Goal: Task Accomplishment & Management: Manage account settings

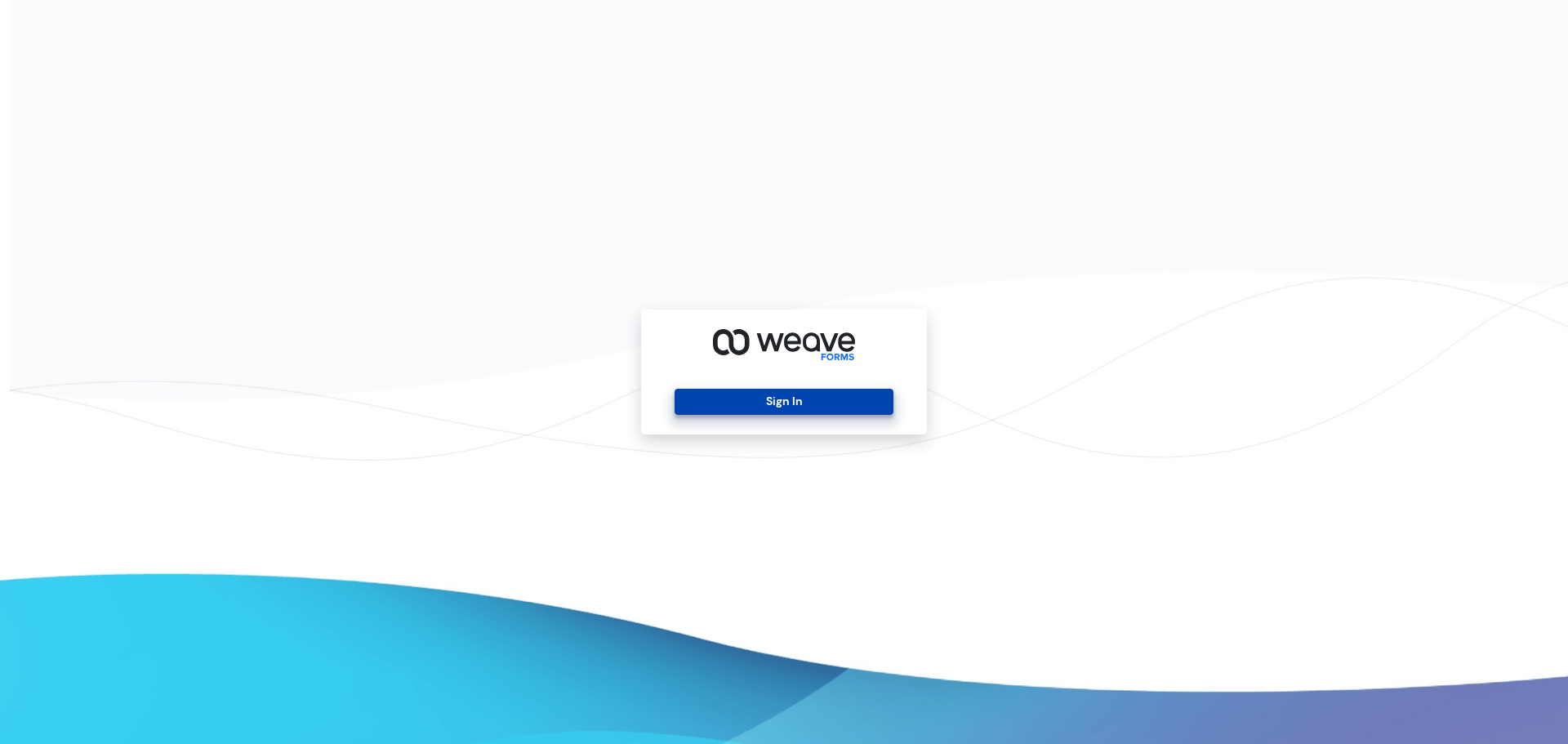
click at [821, 403] on button "Sign In" at bounding box center [783, 402] width 218 height 26
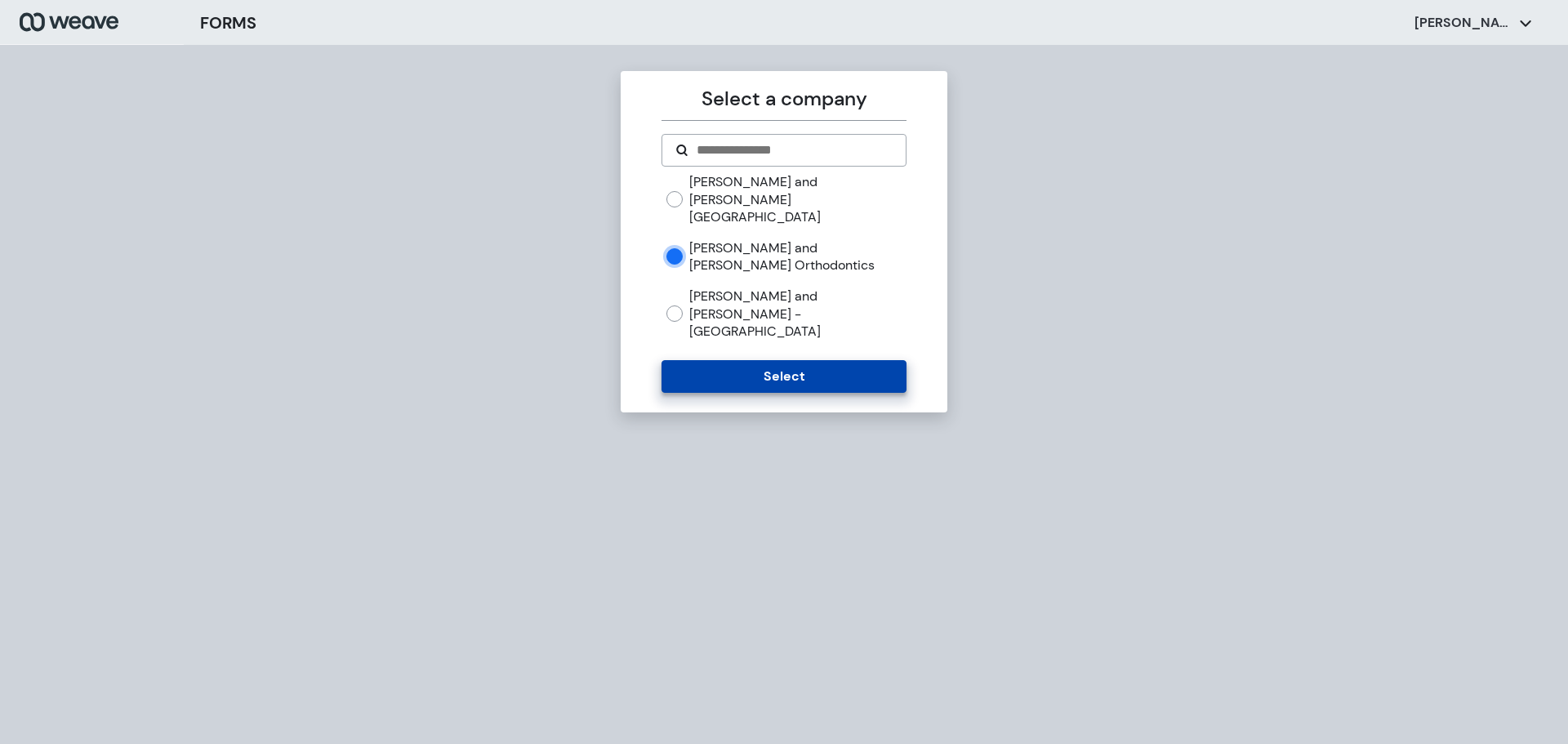
click at [773, 360] on button "Select" at bounding box center [783, 377] width 244 height 33
